Goal: Book appointment/travel/reservation

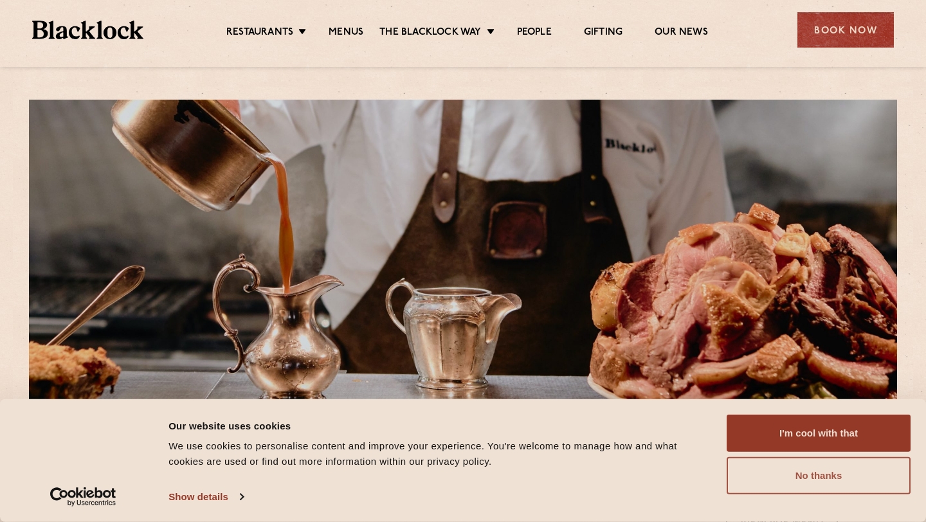
click at [829, 489] on button "No thanks" at bounding box center [819, 475] width 184 height 37
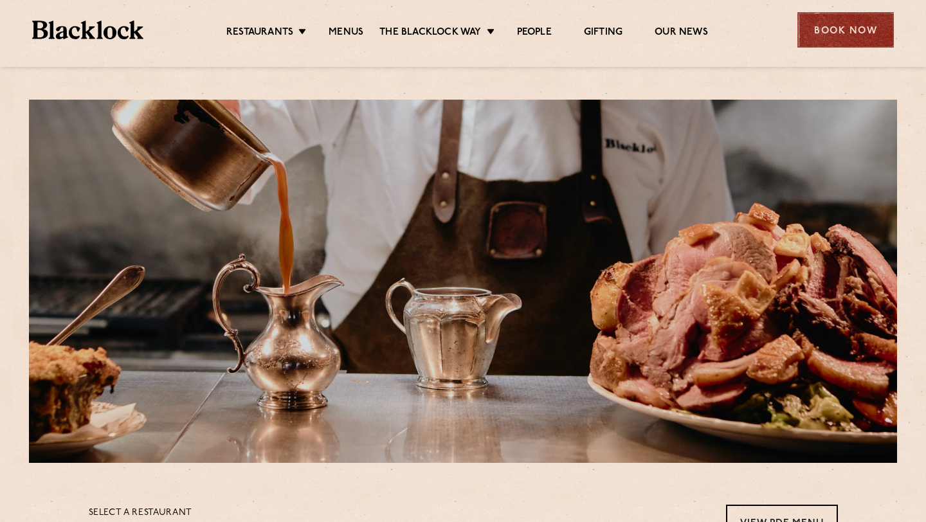
click at [847, 36] on div "Book Now" at bounding box center [845, 29] width 96 height 35
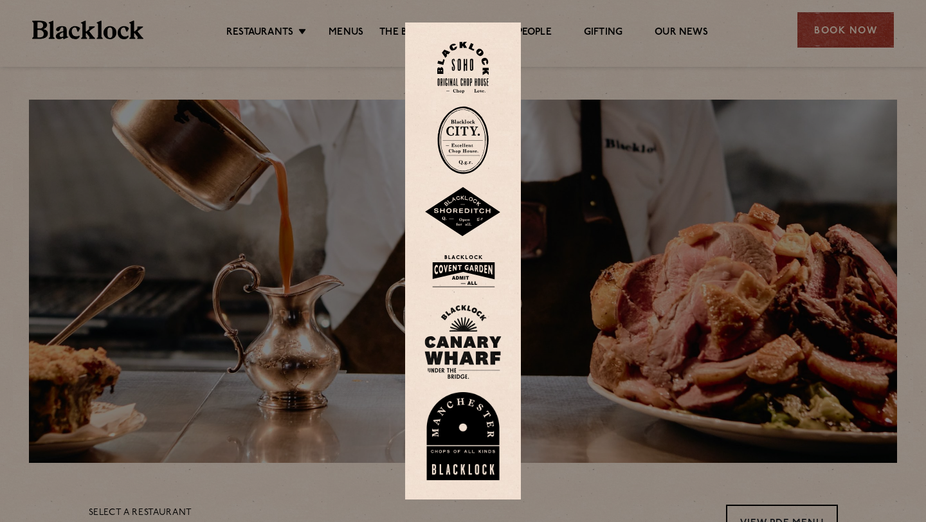
click at [471, 201] on img at bounding box center [462, 212] width 77 height 50
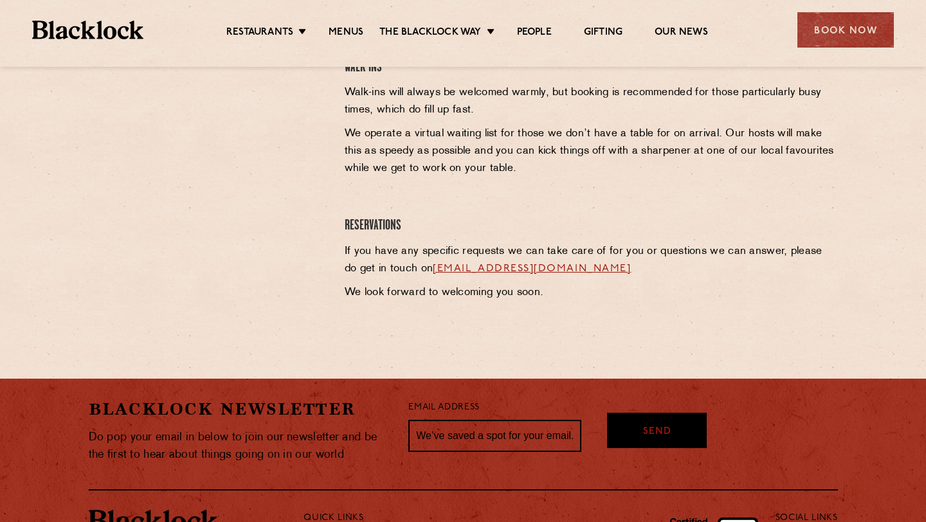
scroll to position [559, 0]
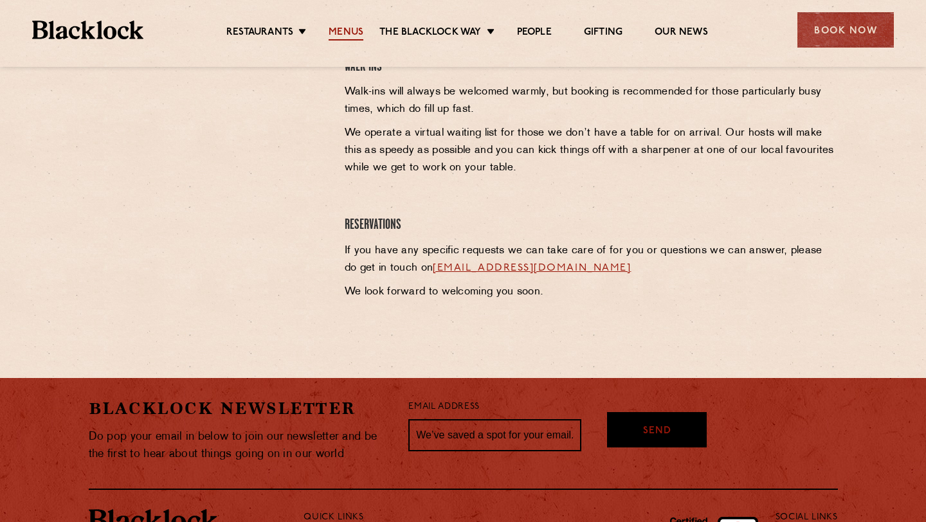
click at [349, 30] on link "Menus" at bounding box center [346, 33] width 35 height 14
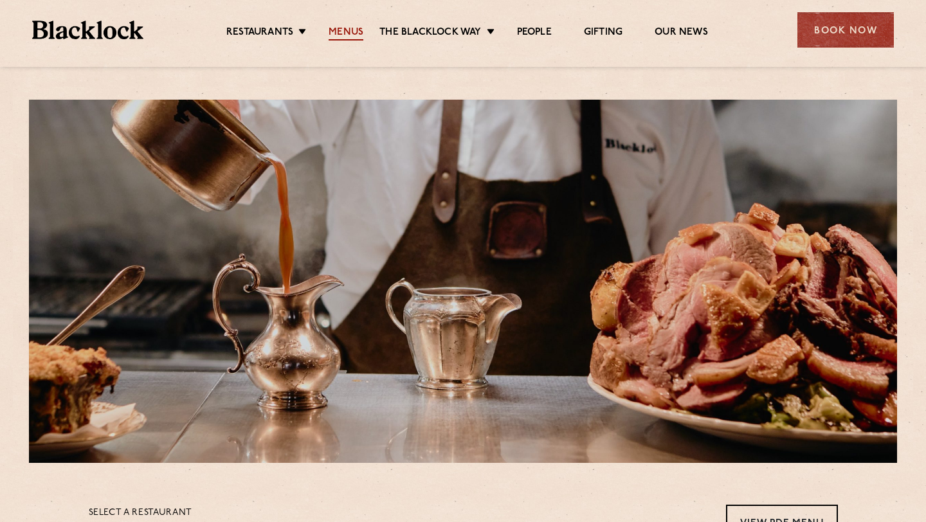
click at [347, 35] on link "Menus" at bounding box center [346, 33] width 35 height 14
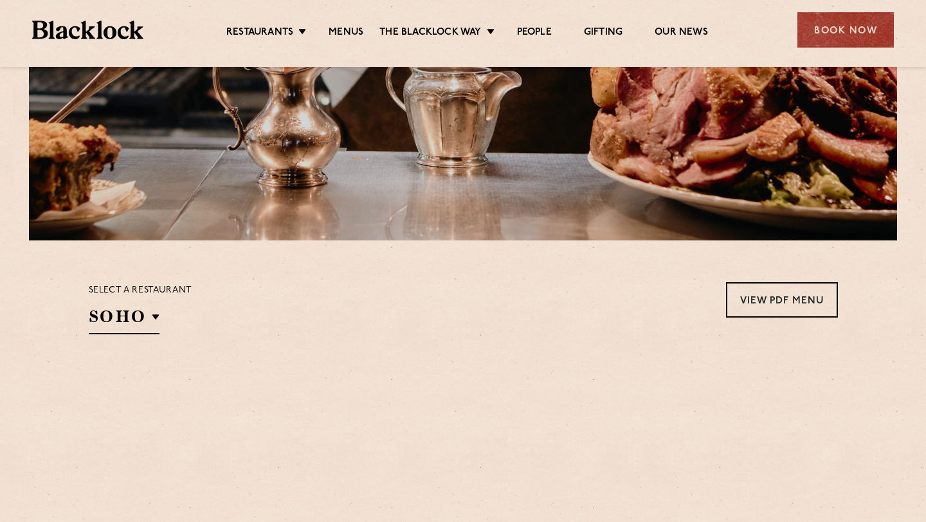
scroll to position [535, 0]
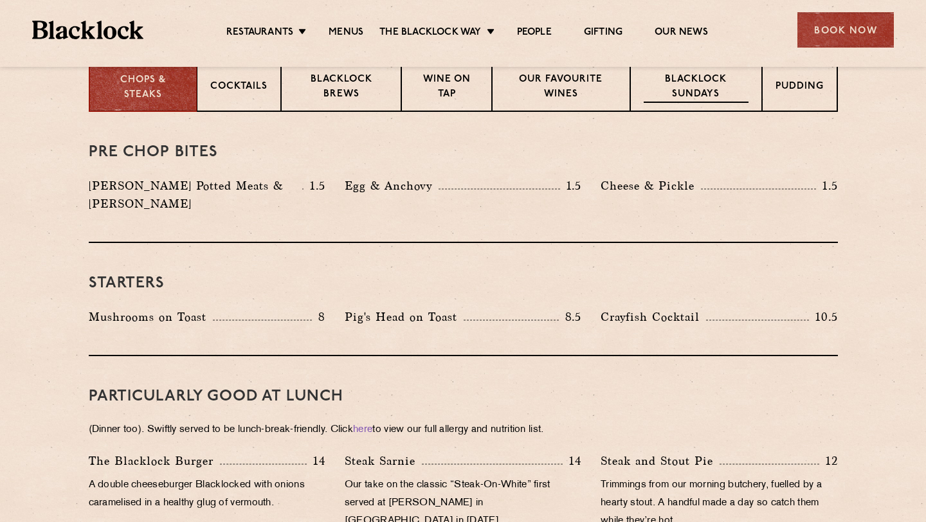
click at [697, 95] on p "Blacklock Sundays" at bounding box center [696, 88] width 104 height 30
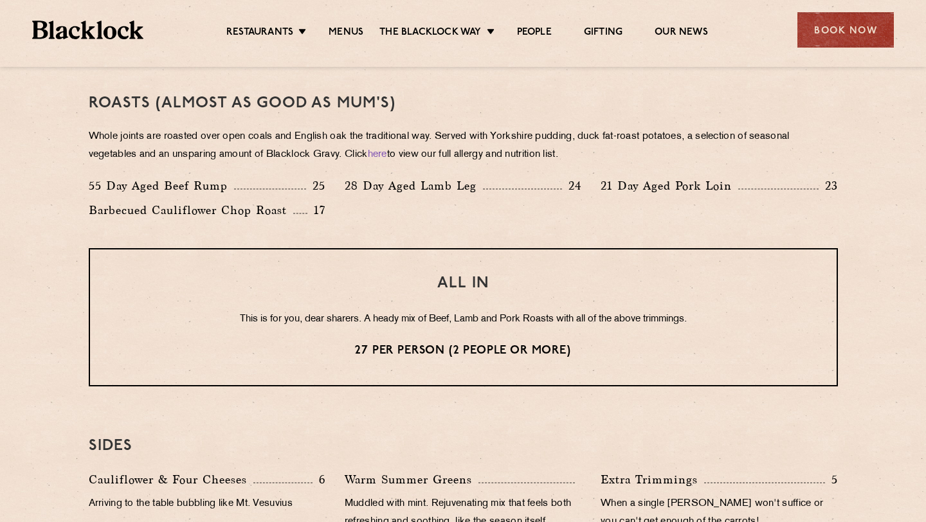
scroll to position [923, 0]
